Goal: Information Seeking & Learning: Check status

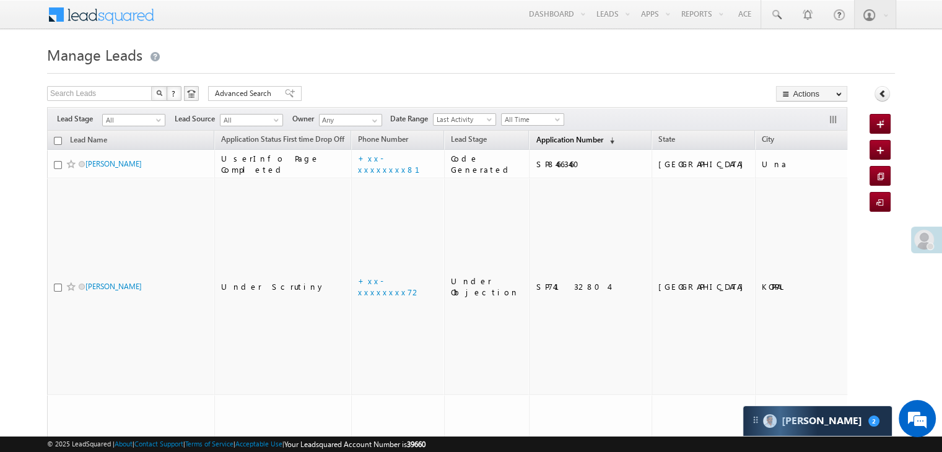
click at [536, 141] on span "Application Number" at bounding box center [569, 139] width 67 height 9
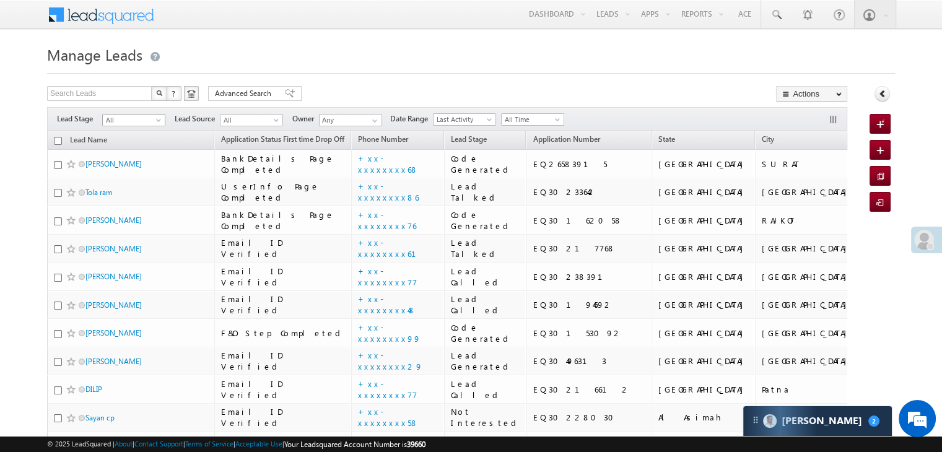
click at [155, 118] on span at bounding box center [160, 123] width 10 height 10
click at [139, 141] on link "Lead Generated" at bounding box center [134, 146] width 63 height 11
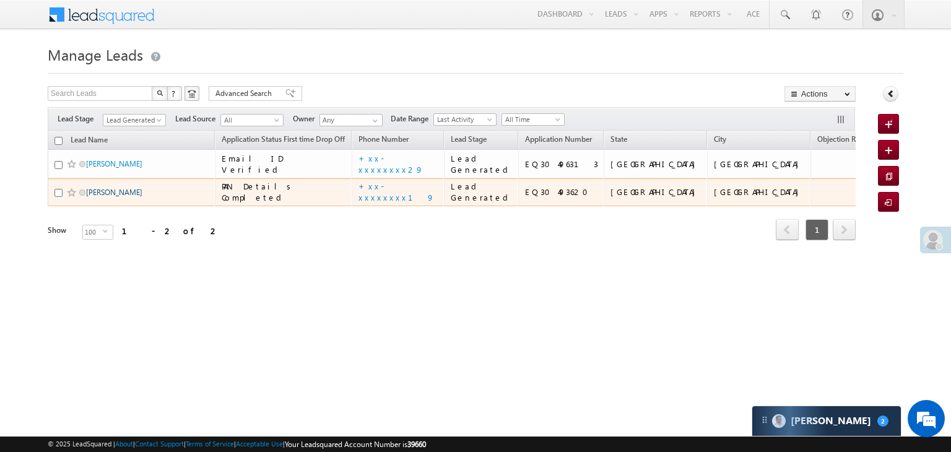
click at [99, 197] on link "Paresh kantariya" at bounding box center [114, 192] width 56 height 9
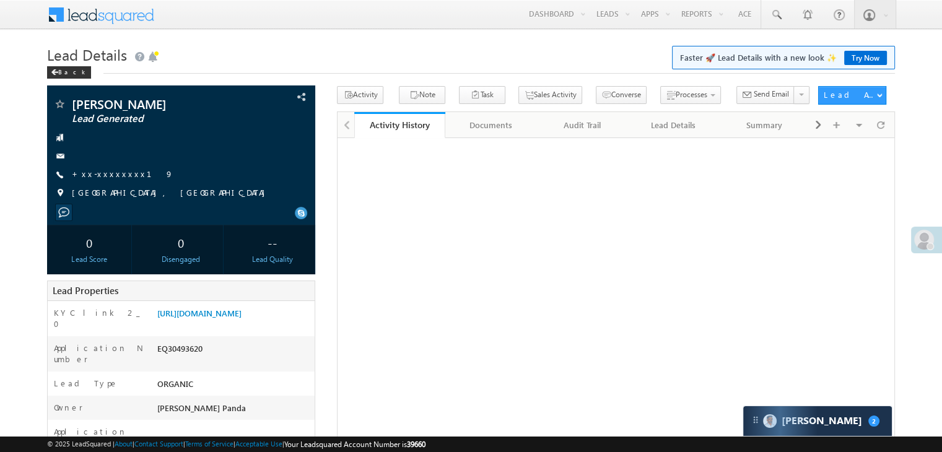
click at [98, 176] on link "+xx-xxxxxxxx19" at bounding box center [123, 173] width 102 height 11
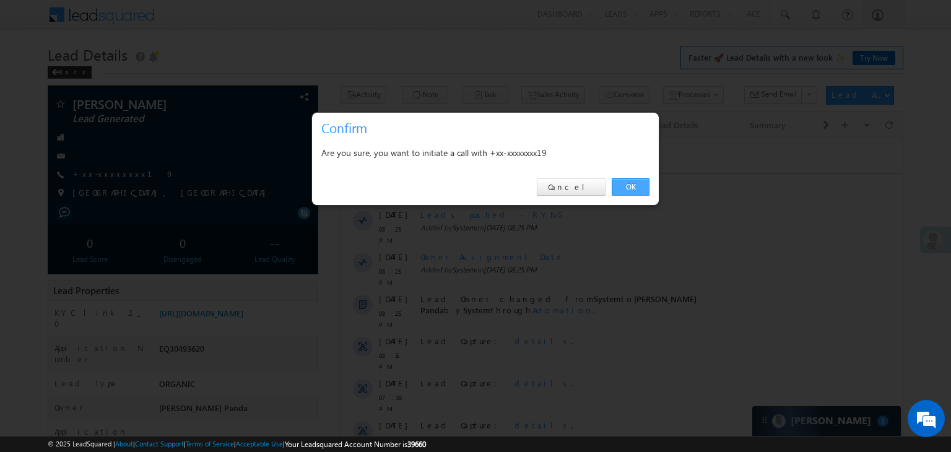
drag, startPoint x: 629, startPoint y: 189, endPoint x: 2, endPoint y: 91, distance: 634.2
click at [629, 189] on link "OK" at bounding box center [631, 186] width 38 height 17
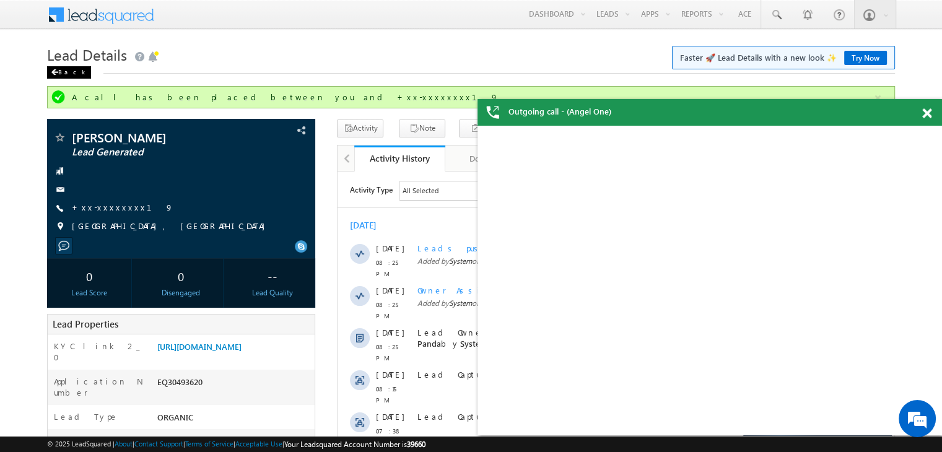
click at [58, 76] on div "Back" at bounding box center [69, 72] width 44 height 12
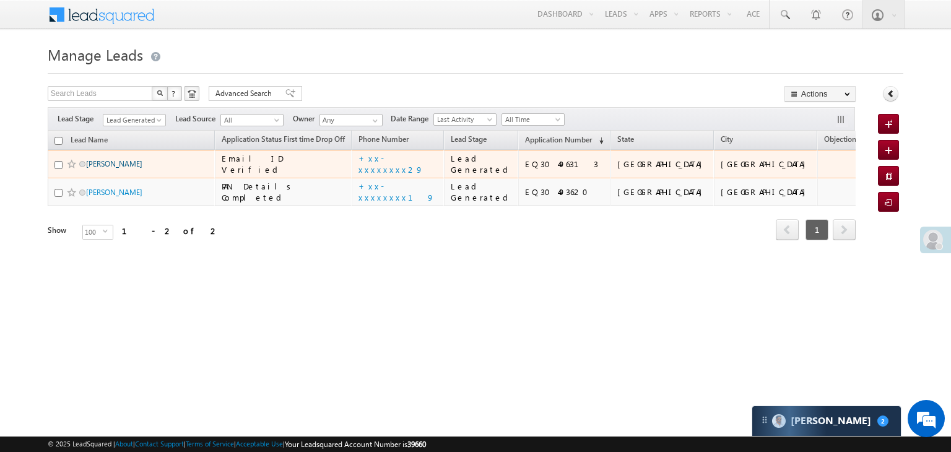
click at [115, 168] on link "[PERSON_NAME]" at bounding box center [114, 163] width 56 height 9
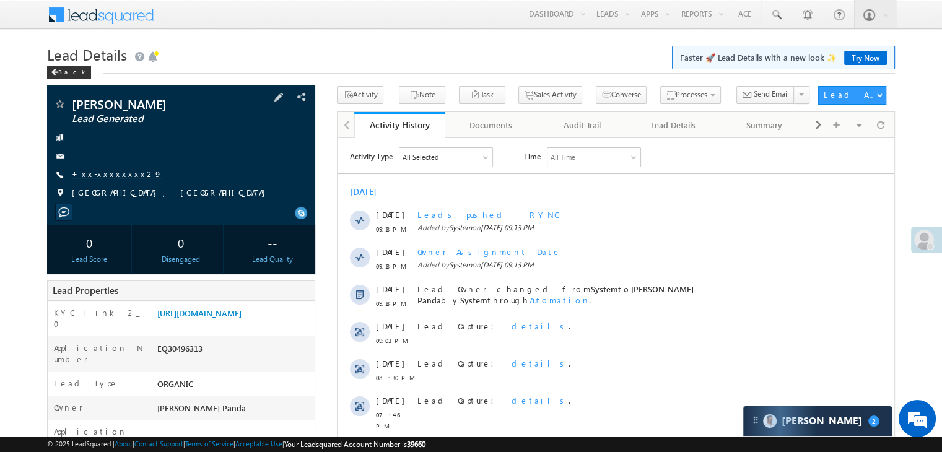
click at [114, 176] on link "+xx-xxxxxxxx29" at bounding box center [117, 173] width 90 height 11
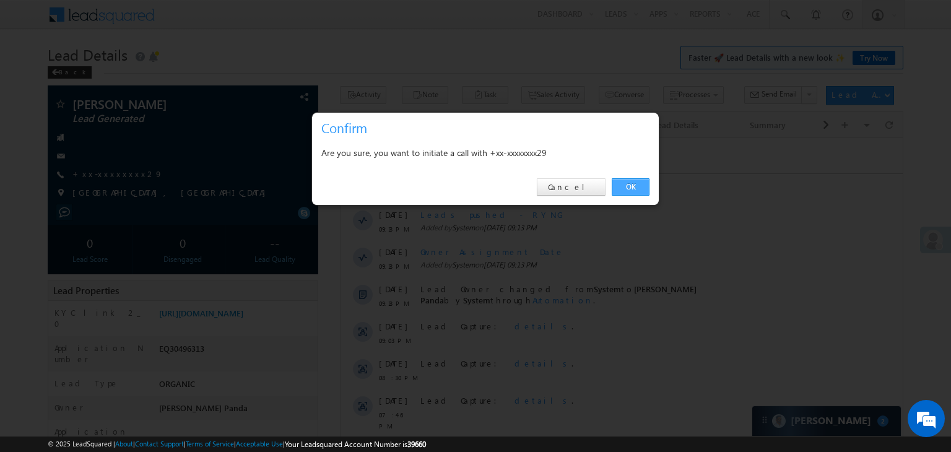
click at [627, 188] on link "OK" at bounding box center [631, 186] width 38 height 17
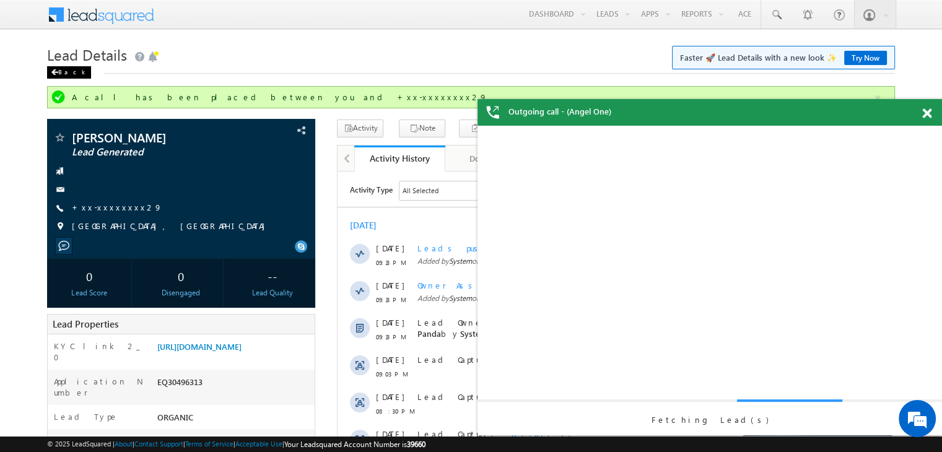
click at [54, 72] on span at bounding box center [54, 72] width 7 height 6
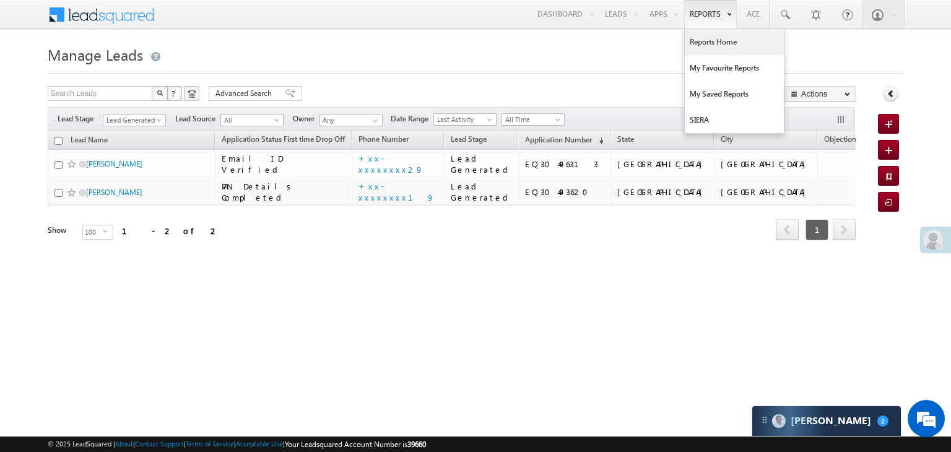
click at [708, 43] on link "Reports Home" at bounding box center [734, 42] width 99 height 26
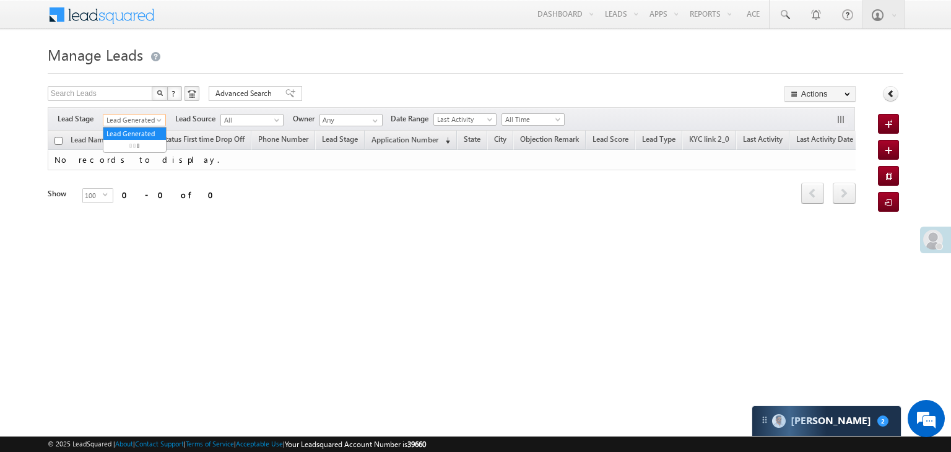
click at [150, 119] on span "Lead Generated" at bounding box center [132, 120] width 59 height 11
click at [141, 126] on link "All" at bounding box center [134, 120] width 63 height 12
click at [141, 116] on span "All" at bounding box center [132, 120] width 59 height 11
click at [130, 132] on link "All" at bounding box center [134, 133] width 63 height 11
